Goal: Check status: Check status

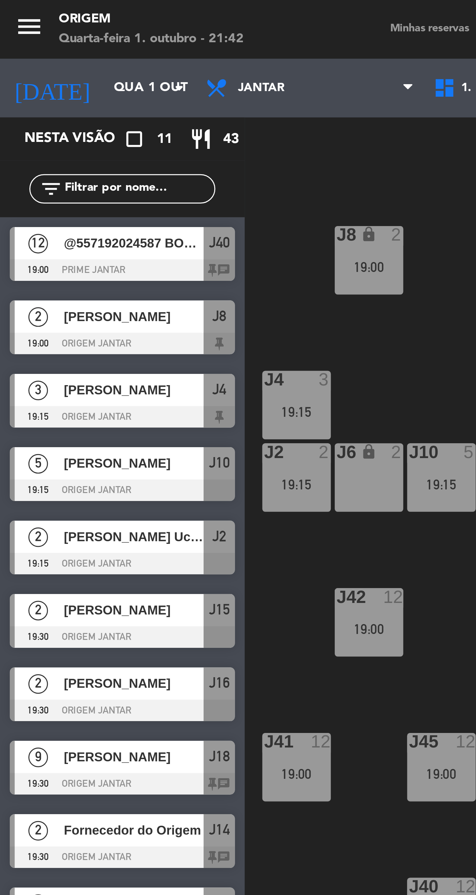
click at [44, 30] on input "Qua 1 out" at bounding box center [64, 30] width 58 height 12
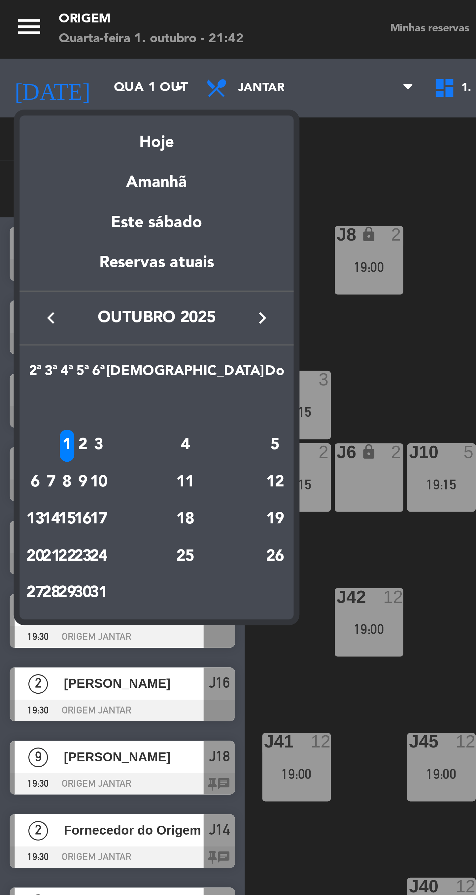
click at [55, 62] on div "Amanhã" at bounding box center [53, 59] width 92 height 14
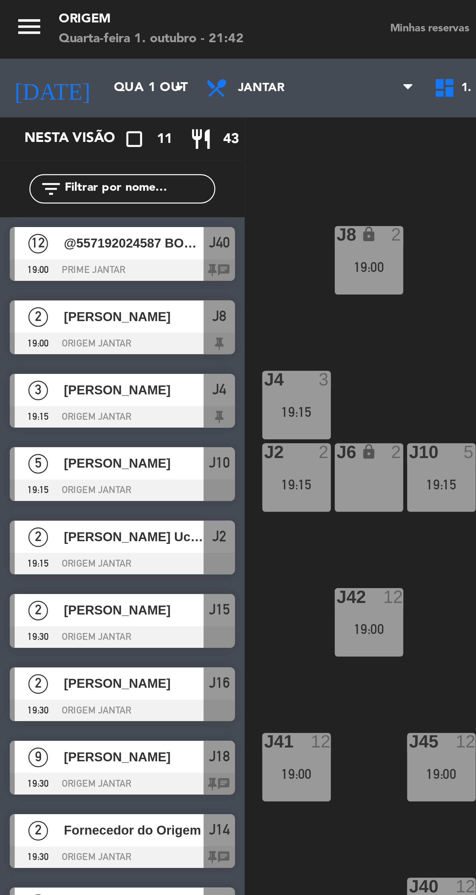
type input "Qui 2 out"
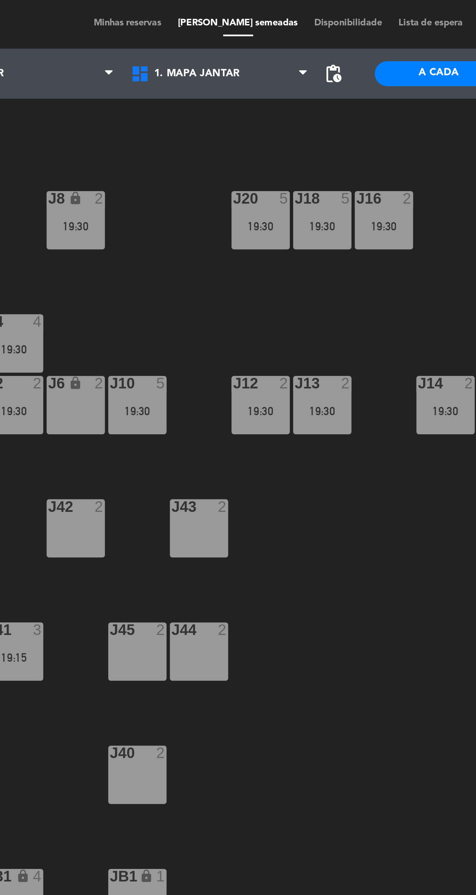
click at [231, 91] on div "19:30" at bounding box center [222, 90] width 23 height 5
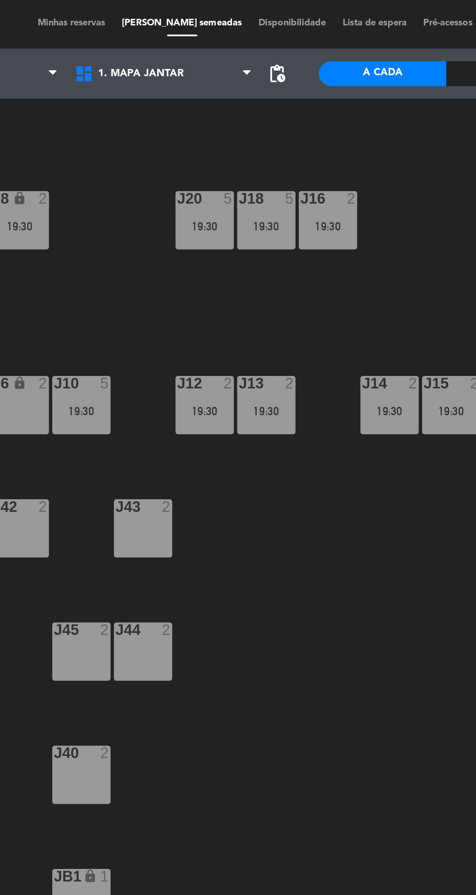
click at [270, 161] on div "19:30" at bounding box center [270, 163] width 23 height 5
click at [269, 273] on div "J20 5 19:30 J16 2 19:30 J8 lock 2 19:30 J18 5 19:30 J4 4 19:30 J10 5 19:30 J12 …" at bounding box center [281, 479] width 389 height 831
click at [156, 162] on div "19:30" at bounding box center [148, 163] width 23 height 5
click at [244, 267] on div "J20 5 19:30 J16 2 19:30 J8 lock 2 19:30 J18 5 19:30 J4 4 19:30 J10 5 19:30 J12 …" at bounding box center [281, 479] width 389 height 831
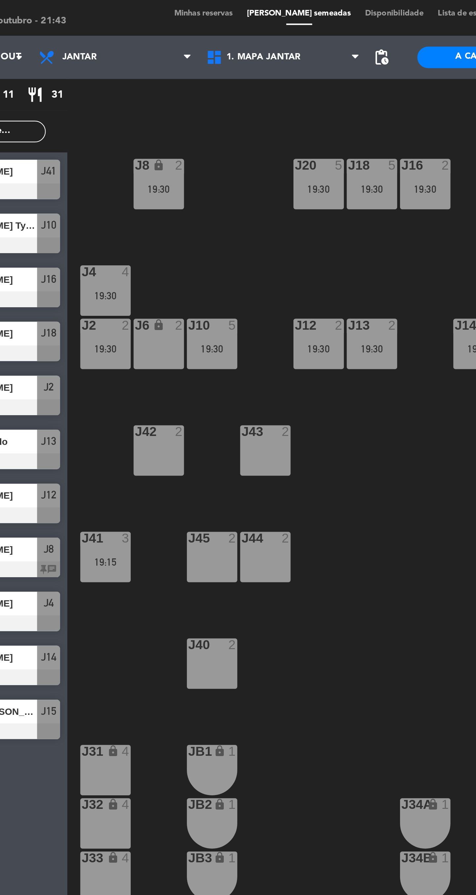
click at [155, 10] on span "Minhas reservas" at bounding box center [144, 10] width 33 height 4
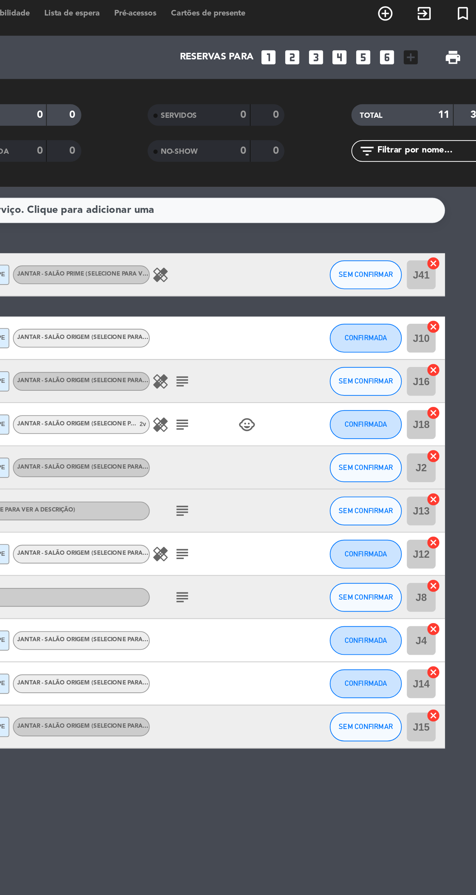
click at [317, 239] on icon "subject" at bounding box center [316, 238] width 8 height 8
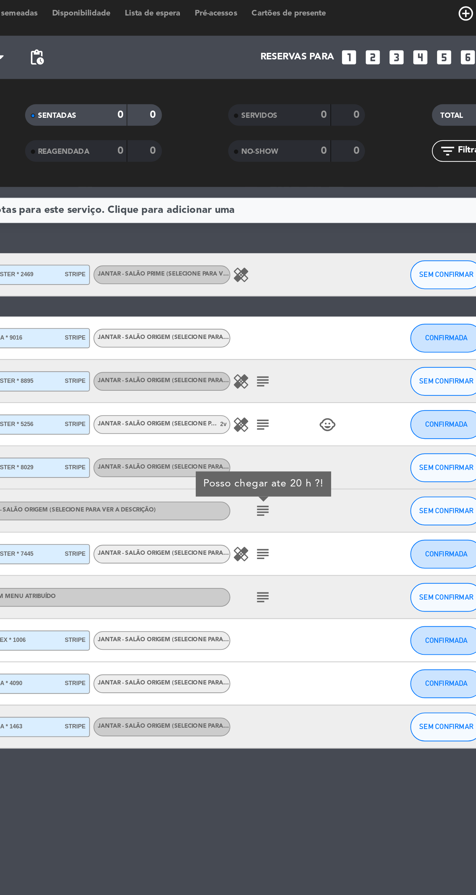
click at [275, 391] on div "Não há notas para este serviço. Clique para adicionar uma 19:15 [DATE] 3 [PERSO…" at bounding box center [238, 492] width 476 height 806
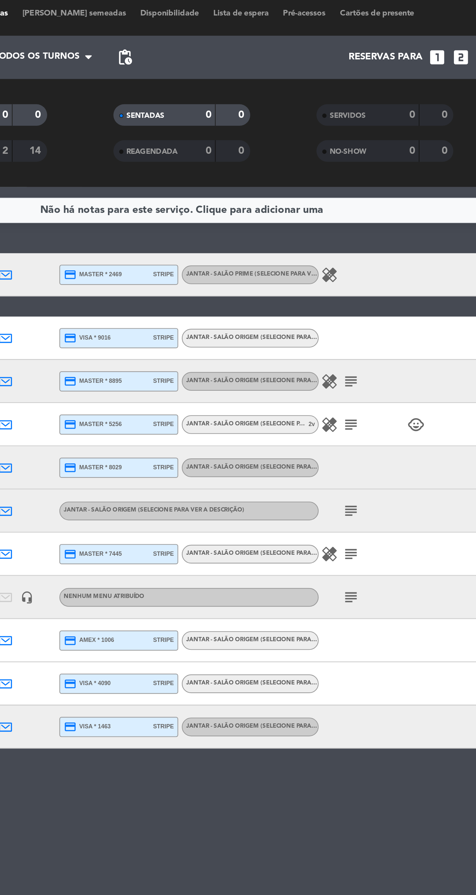
click at [315, 199] on icon "subject" at bounding box center [316, 198] width 8 height 8
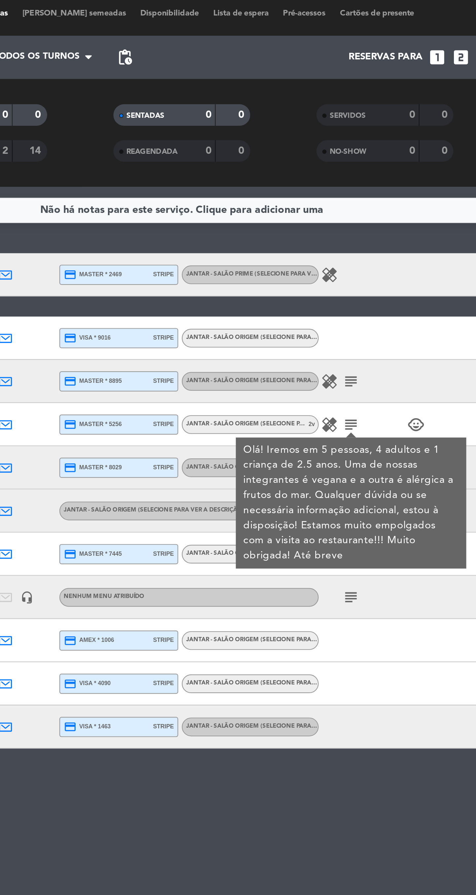
click at [316, 181] on icon "subject" at bounding box center [316, 178] width 8 height 8
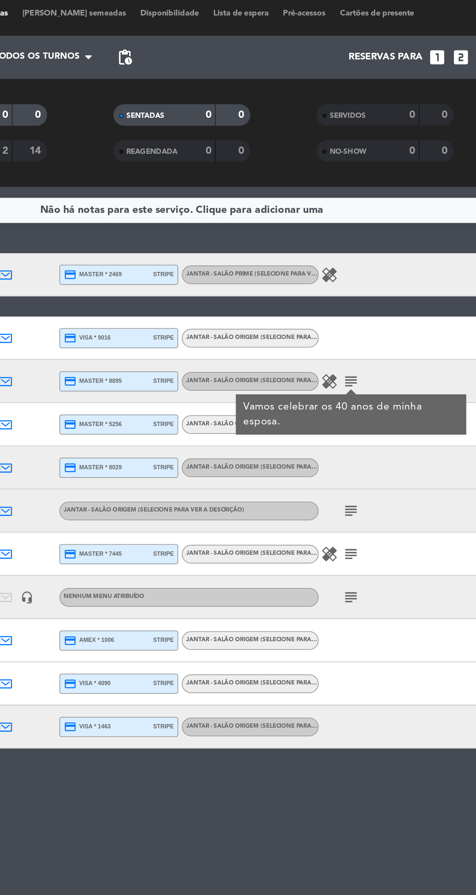
click at [316, 179] on icon "subject" at bounding box center [316, 178] width 8 height 8
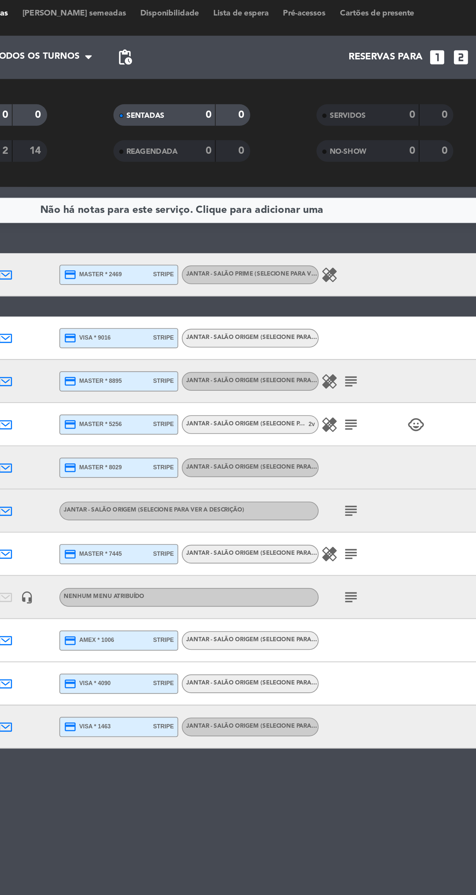
click at [315, 240] on icon "subject" at bounding box center [316, 238] width 8 height 8
click at [318, 260] on icon "subject" at bounding box center [316, 257] width 8 height 8
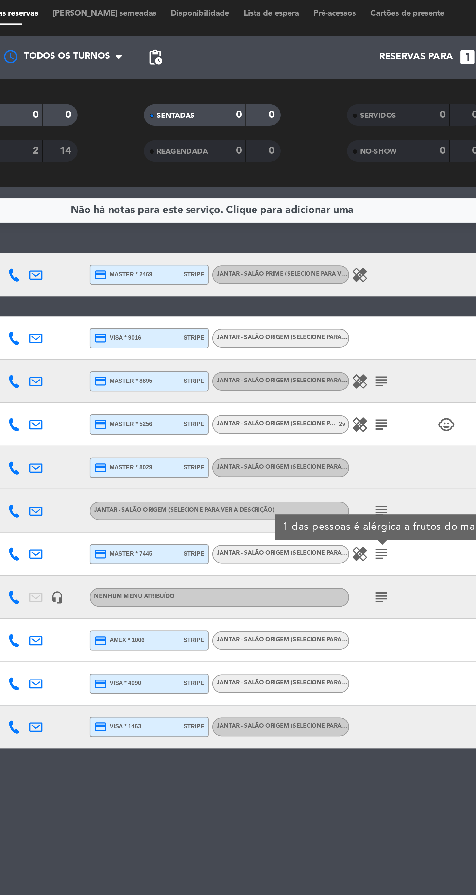
click at [318, 238] on icon "subject" at bounding box center [316, 238] width 8 height 8
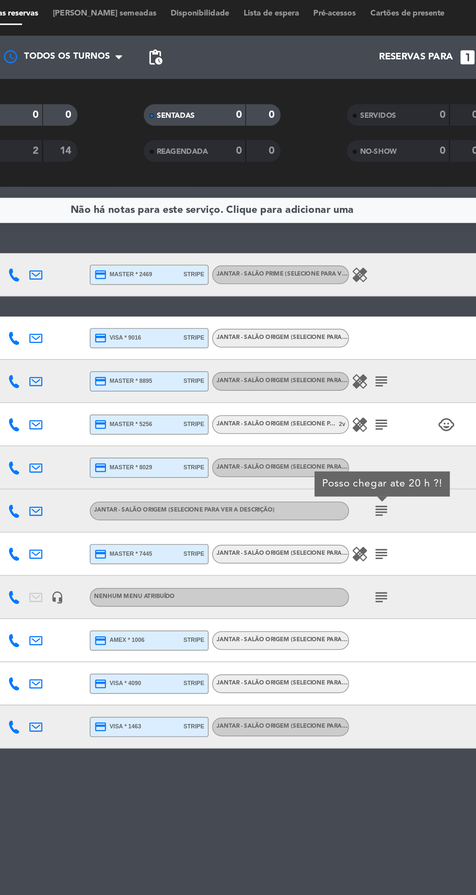
click at [317, 256] on icon "subject" at bounding box center [316, 257] width 8 height 8
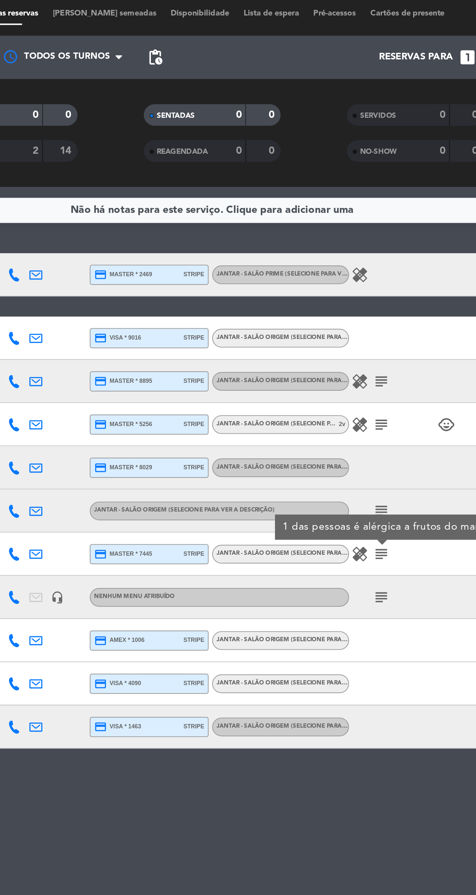
click at [316, 279] on icon "subject" at bounding box center [316, 277] width 8 height 8
